Goal: Task Accomplishment & Management: Use online tool/utility

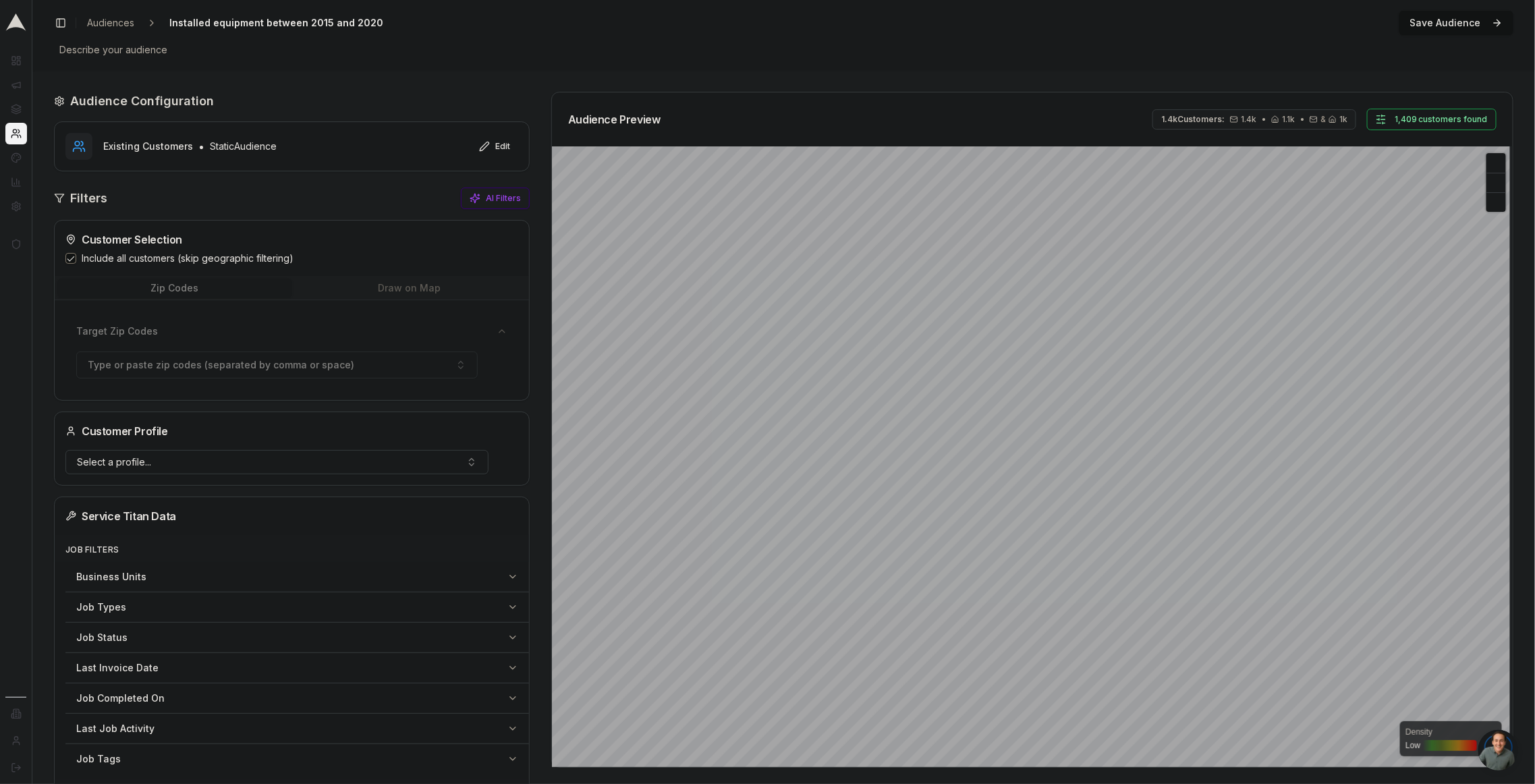
scroll to position [17, 0]
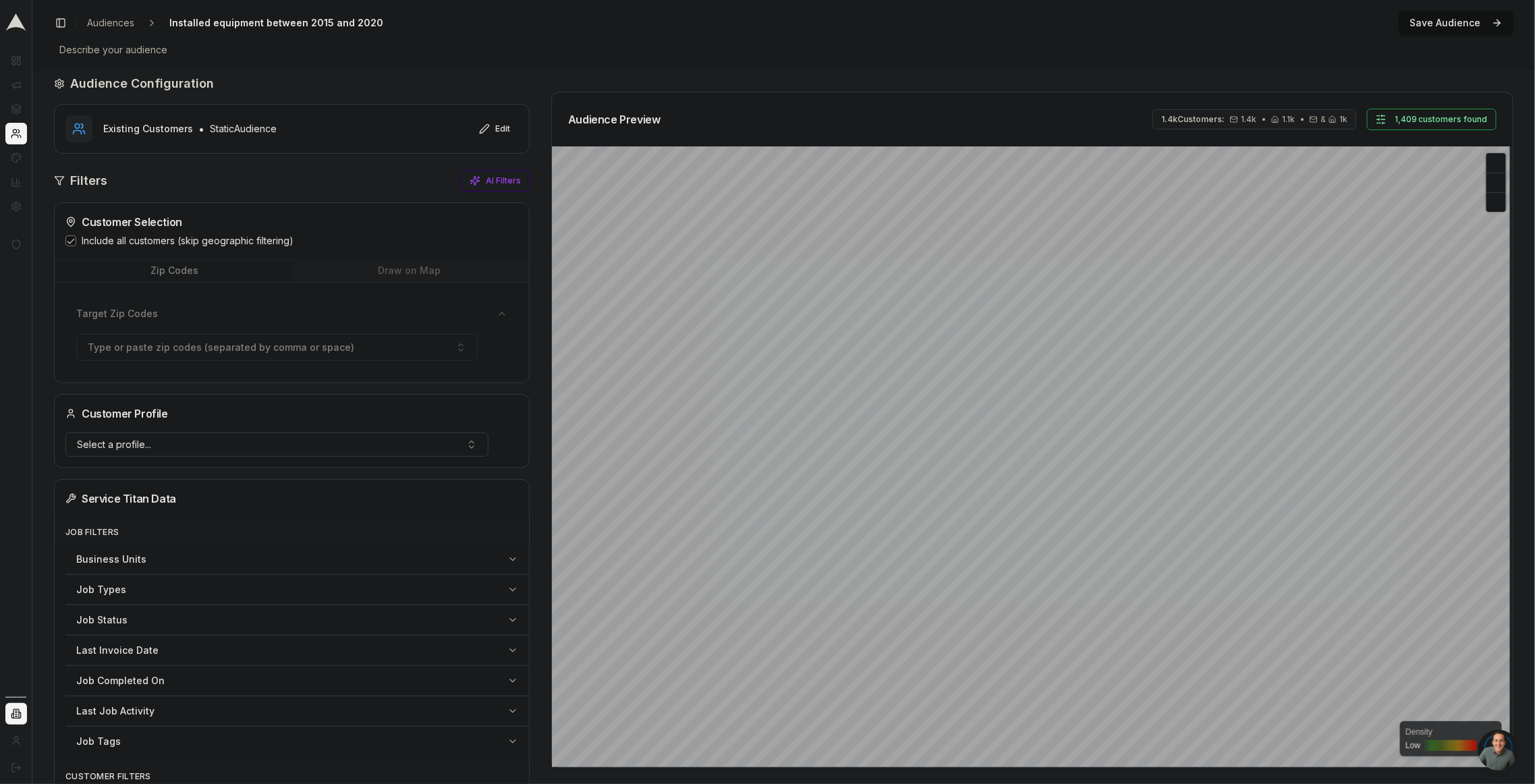
click at [17, 719] on html "Dashboard Campaigns Sequences Audiences Creatives Customer Analysis Settings Ad…" at bounding box center [768, 392] width 1535 height 784
click at [93, 505] on input "text" at bounding box center [113, 505] width 112 height 27
type input "comf"
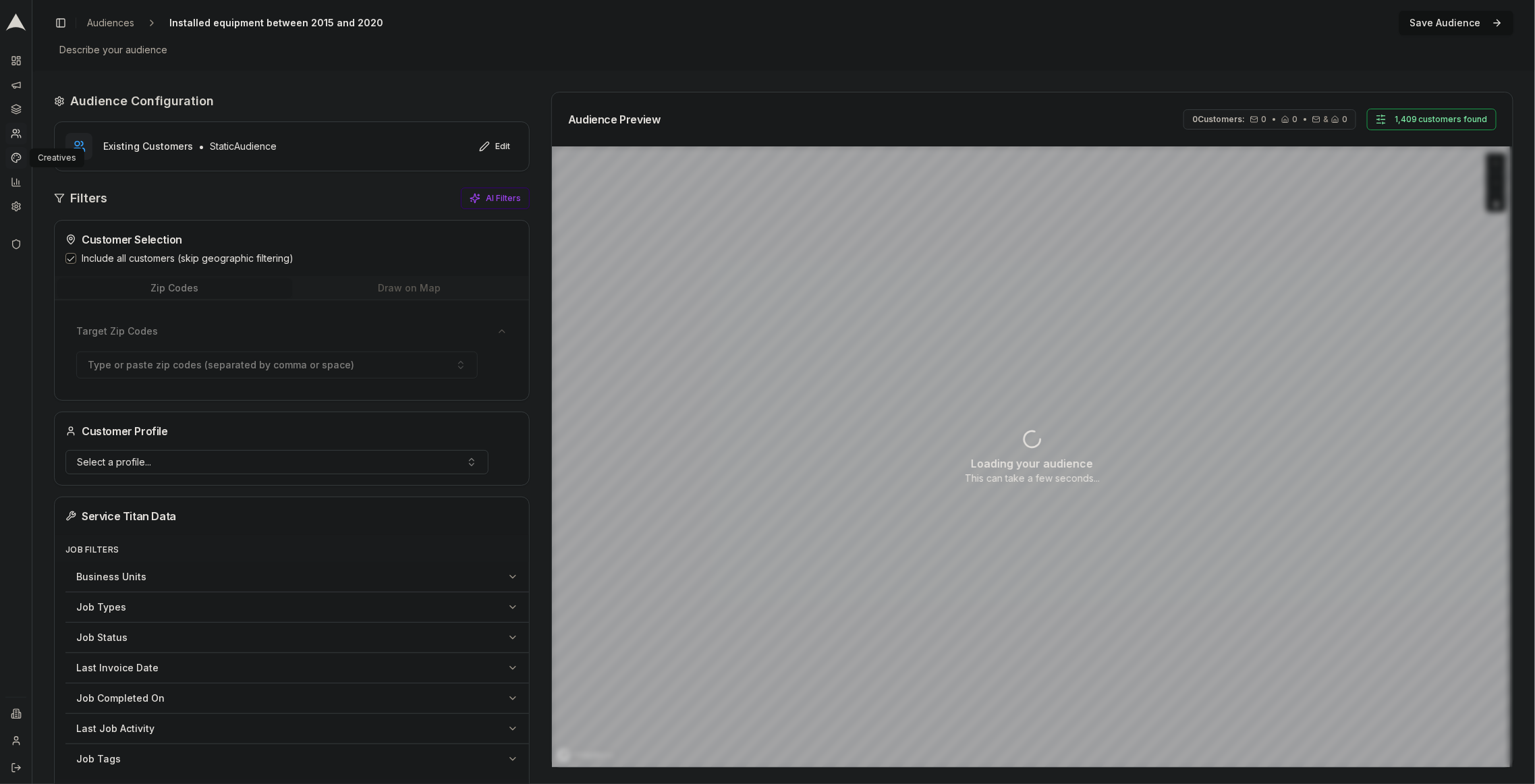
click at [19, 157] on icon at bounding box center [17, 158] width 11 height 11
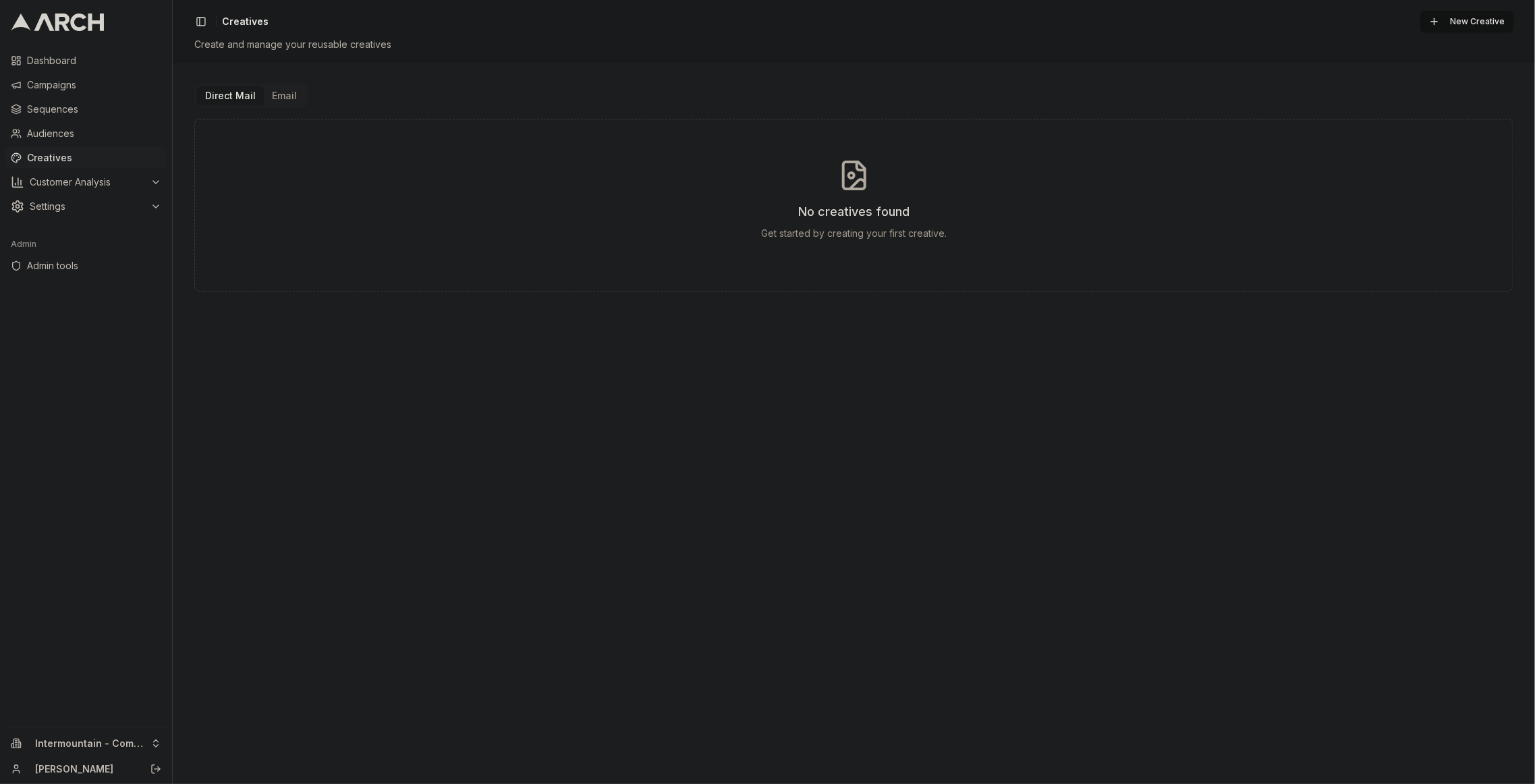
click at [292, 89] on button "Email" at bounding box center [285, 96] width 41 height 19
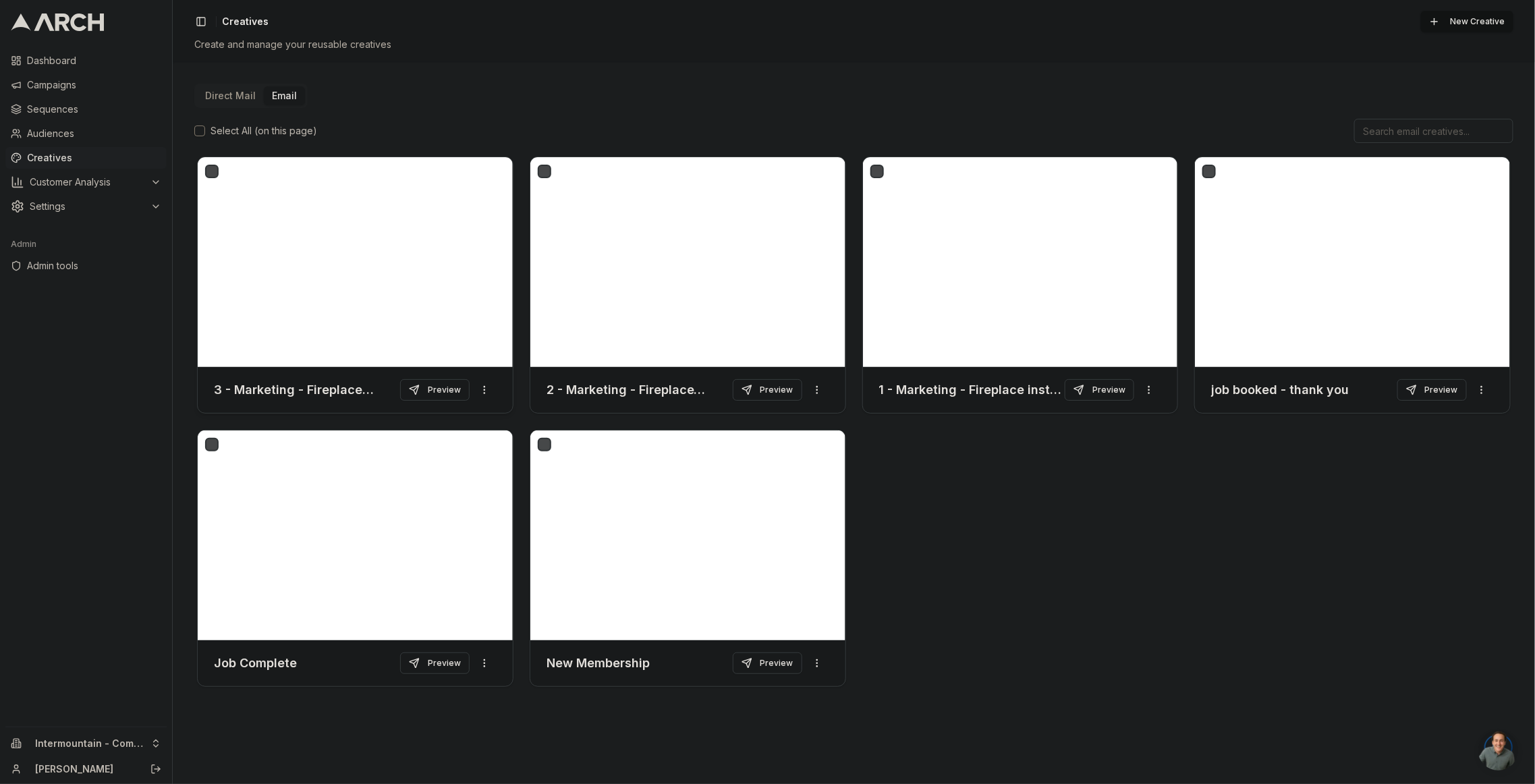
click at [400, 212] on div at bounding box center [354, 262] width 315 height 210
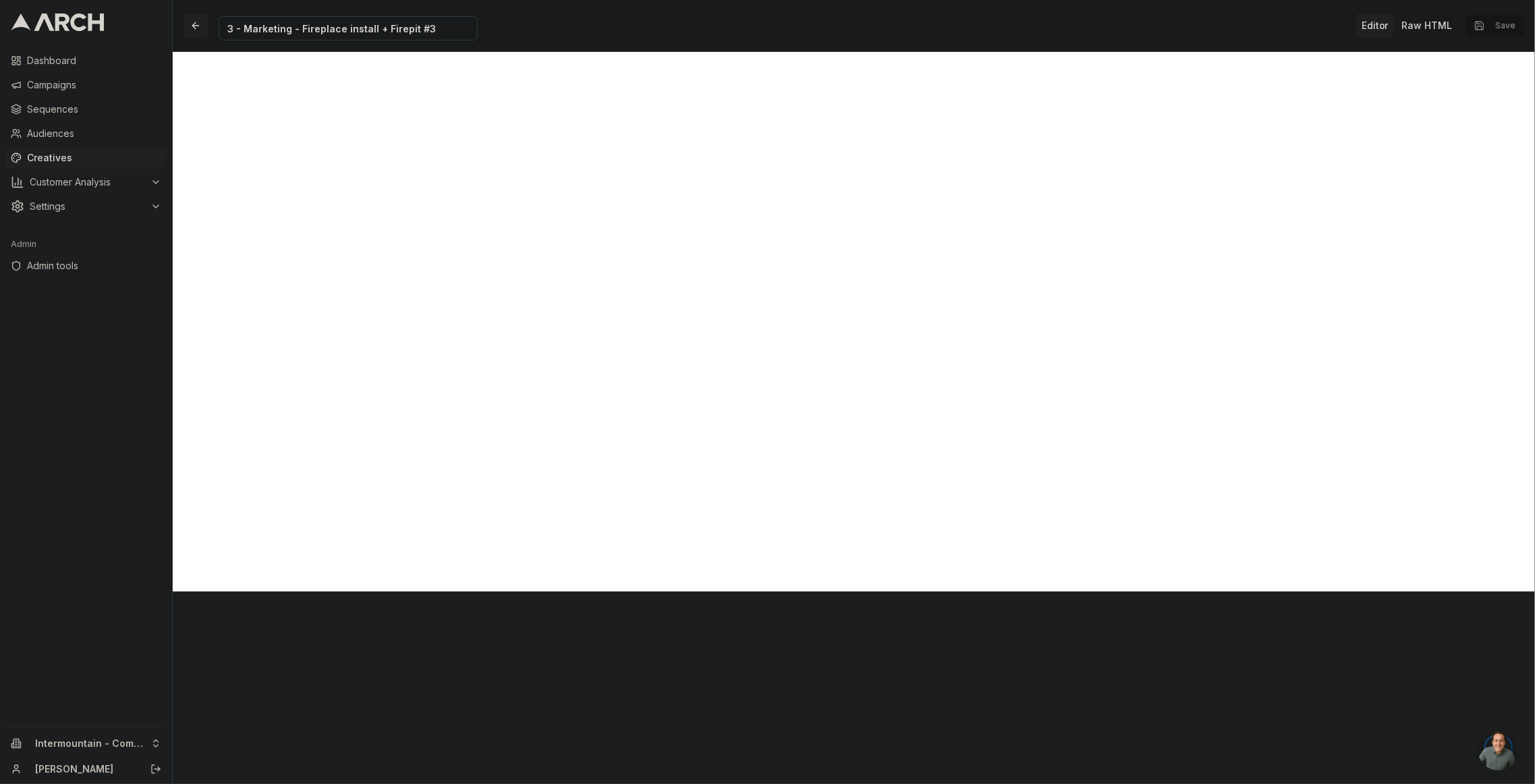
click at [194, 23] on button "button" at bounding box center [195, 25] width 25 height 25
